Goal: Find specific page/section: Find specific page/section

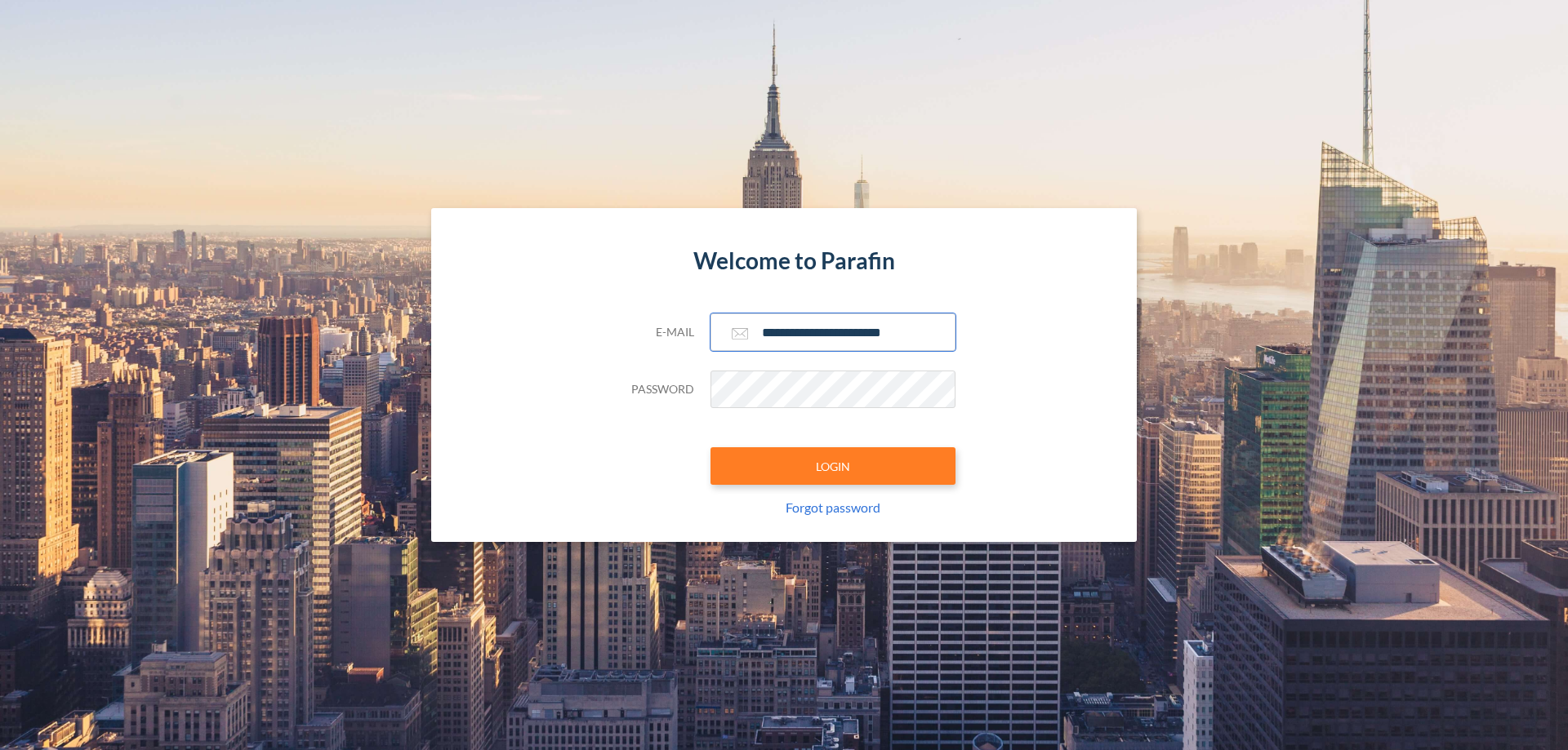
type input "**********"
click at [833, 466] on button "LOGIN" at bounding box center [833, 466] width 245 height 38
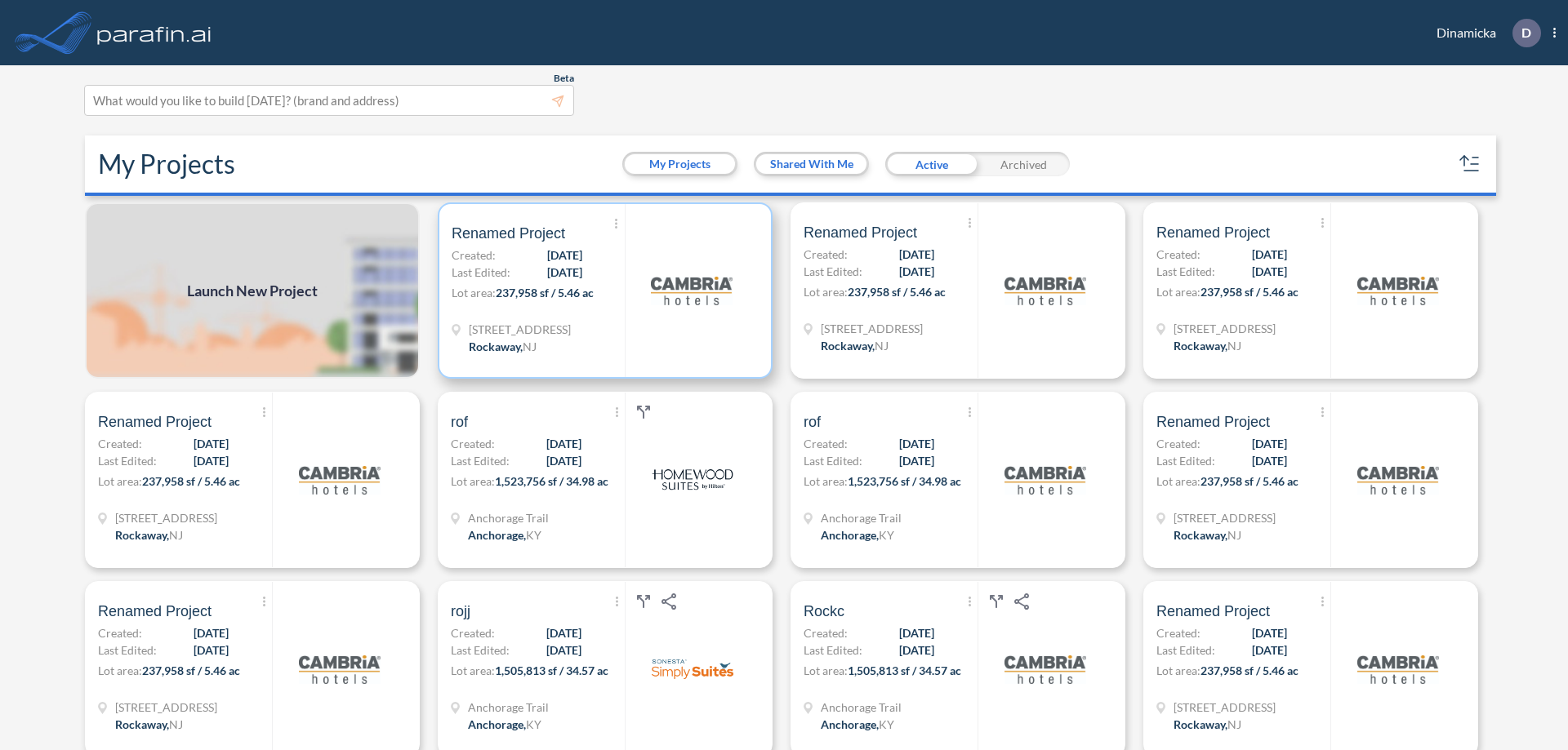
scroll to position [4, 0]
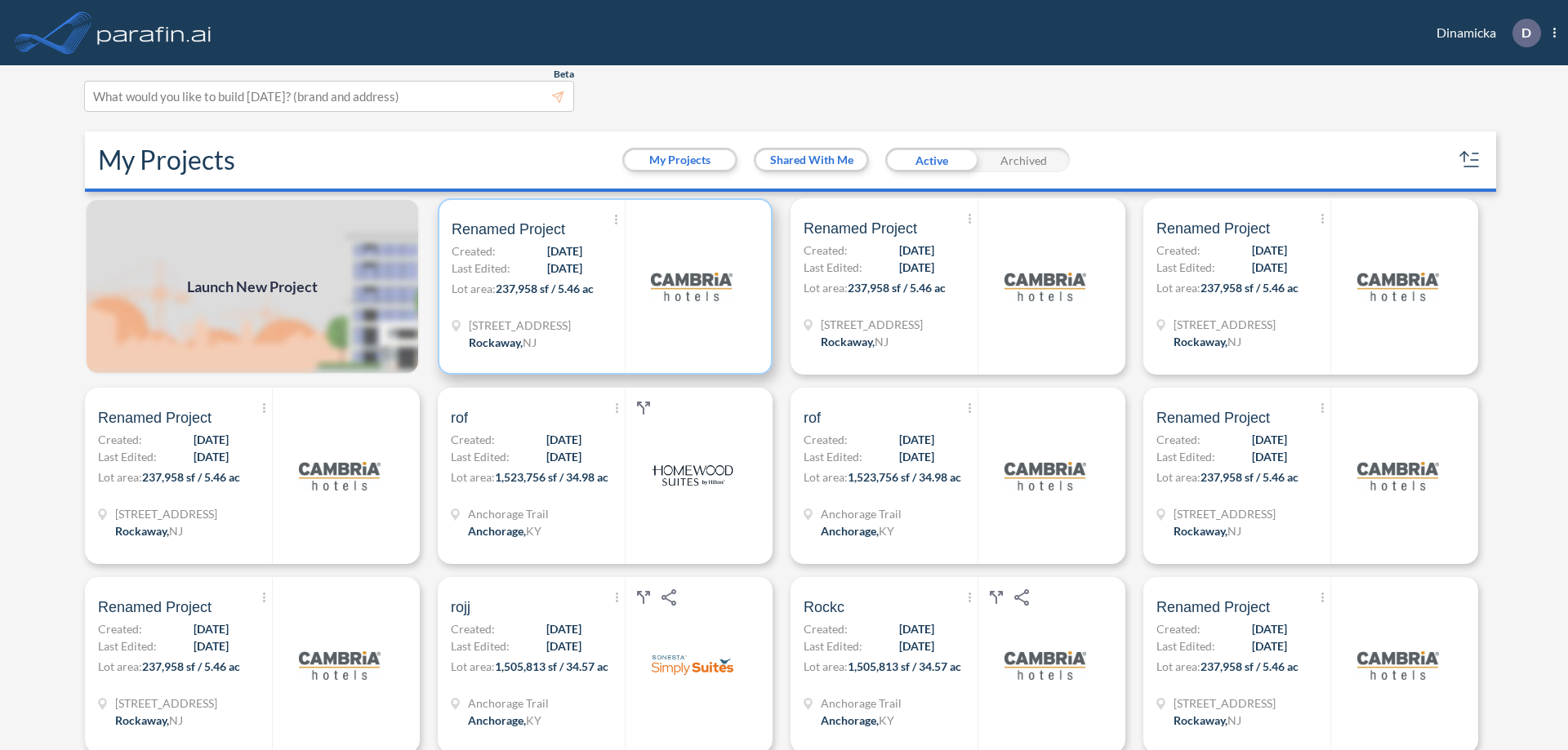
click at [602, 286] on p "Lot area: 237,958 sf / 5.46 ac" at bounding box center [538, 292] width 173 height 24
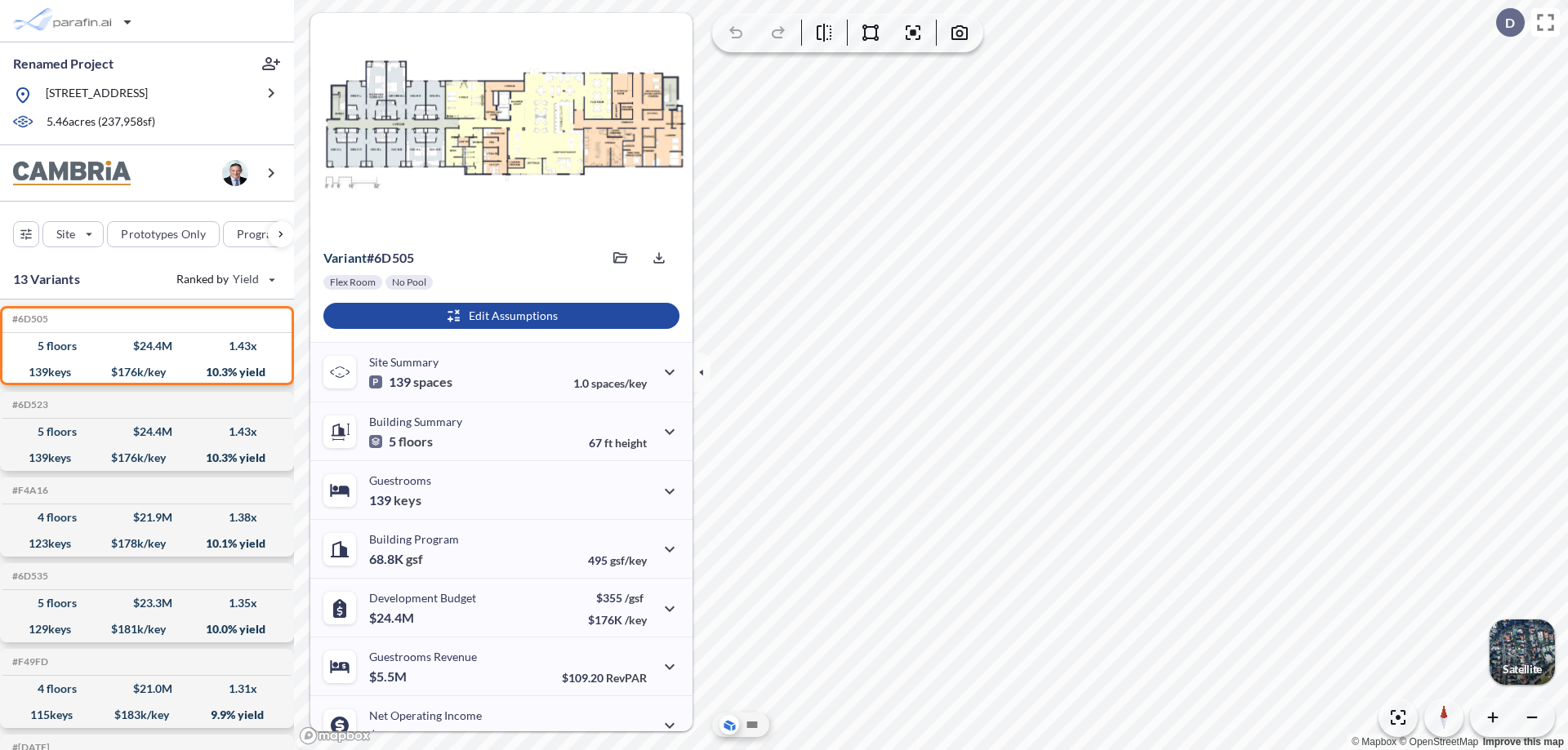
scroll to position [83, 0]
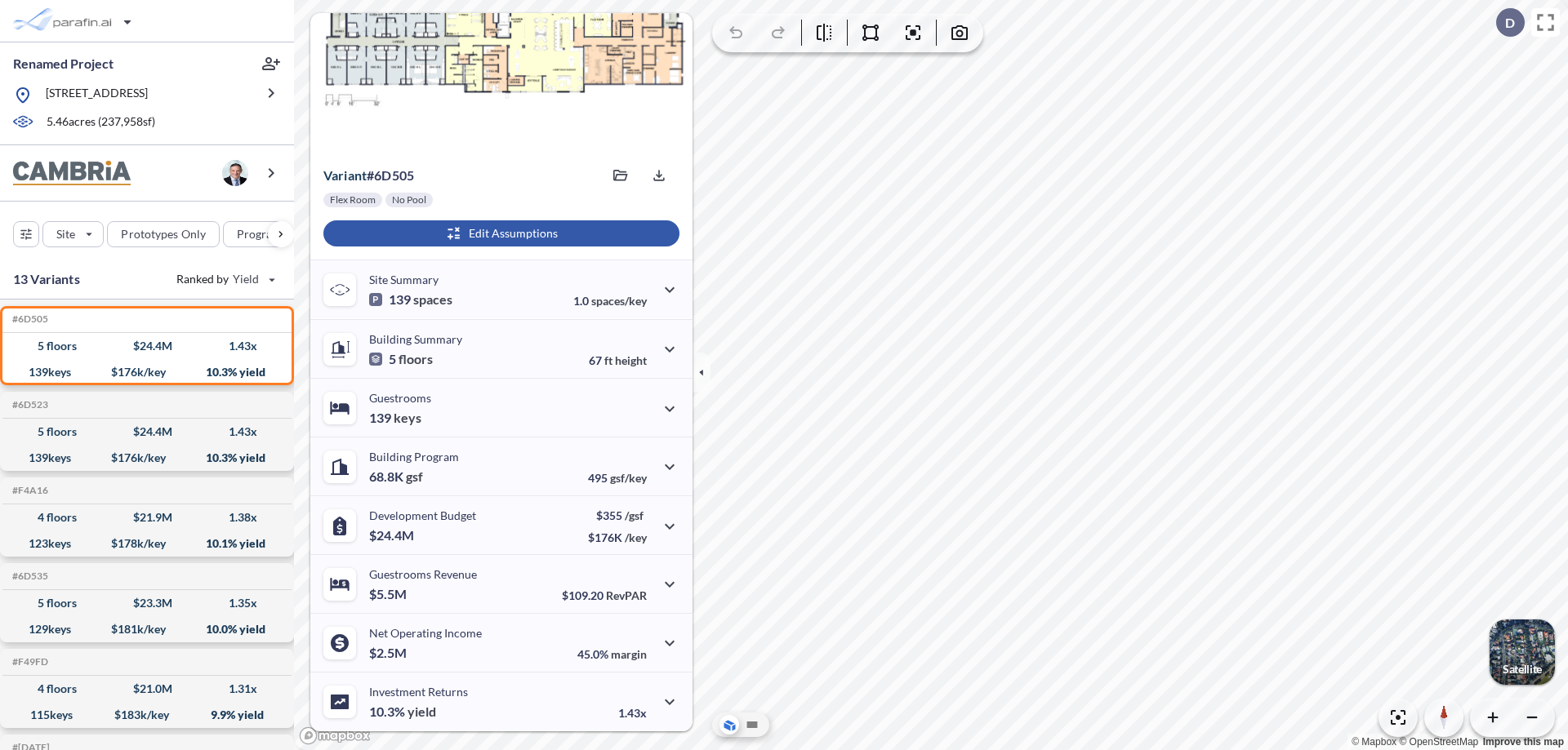
click at [499, 234] on div "button" at bounding box center [502, 234] width 356 height 26
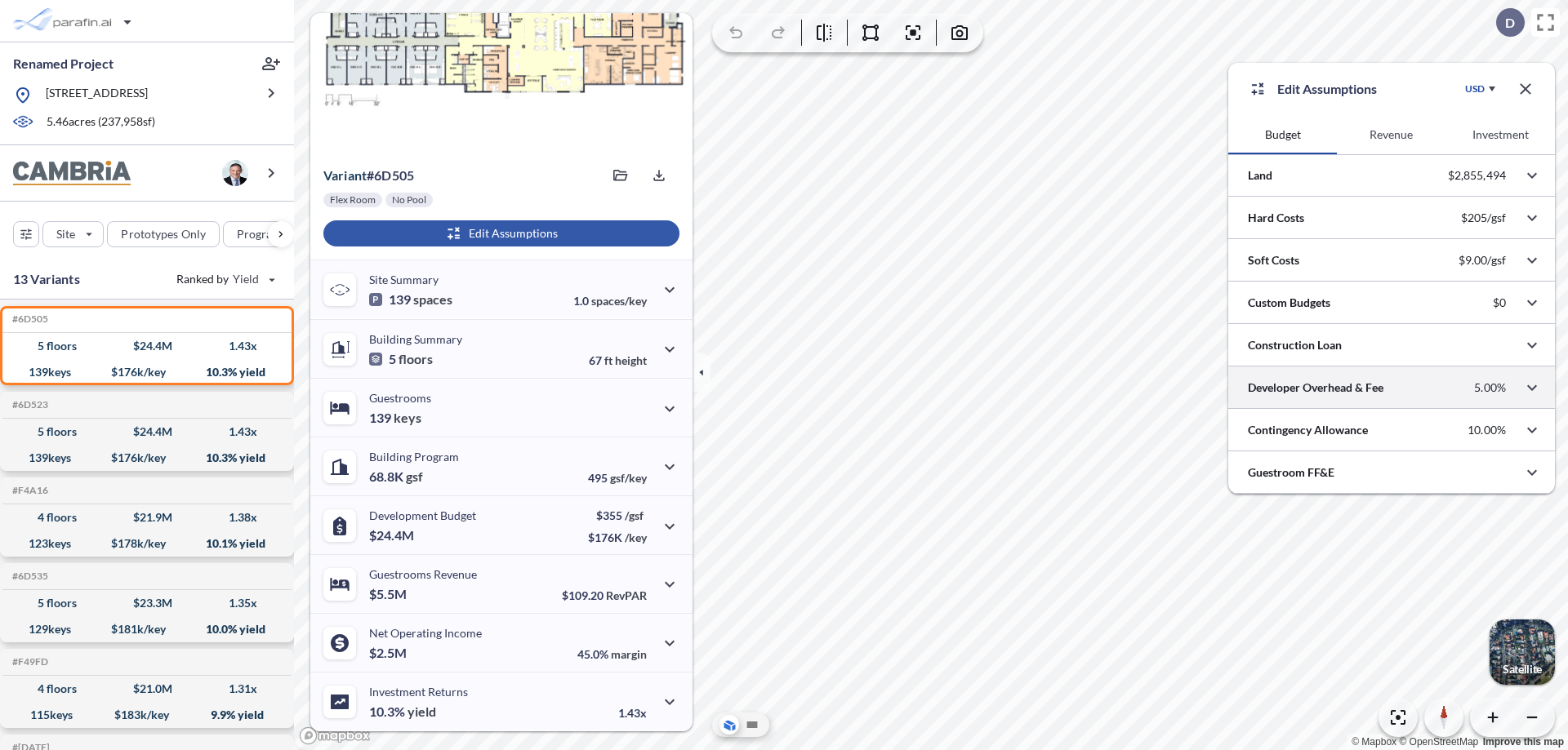
click at [1392, 388] on div at bounding box center [1391, 387] width 326 height 42
